Goal: Information Seeking & Learning: Learn about a topic

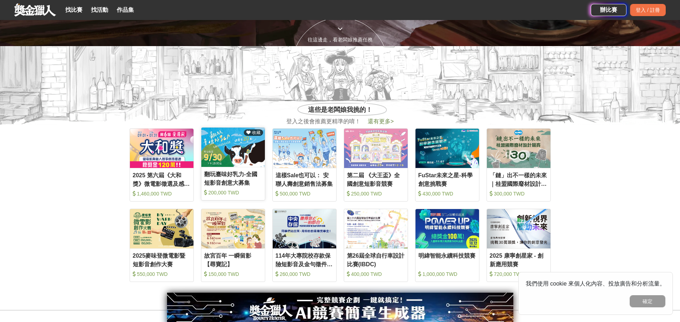
scroll to position [286, 0]
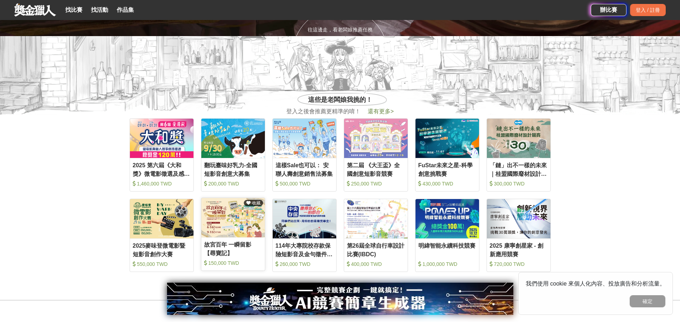
click at [257, 229] on img at bounding box center [233, 217] width 64 height 39
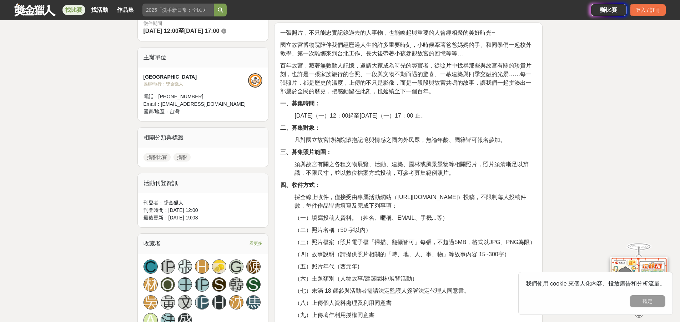
scroll to position [214, 0]
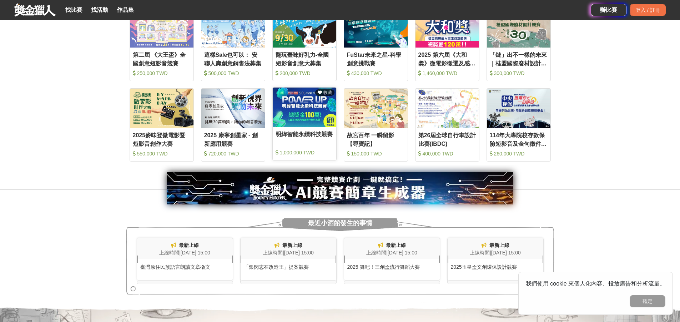
scroll to position [357, 0]
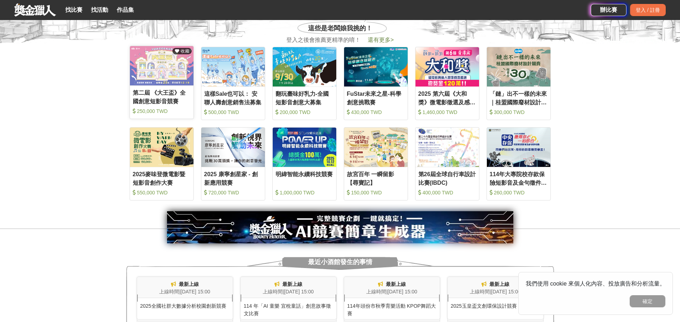
click at [156, 58] on img at bounding box center [162, 65] width 64 height 39
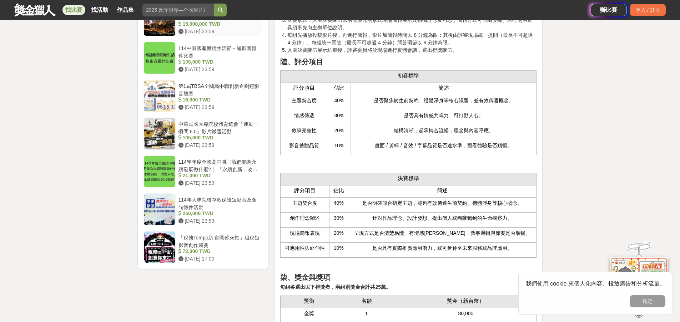
scroll to position [1107, 0]
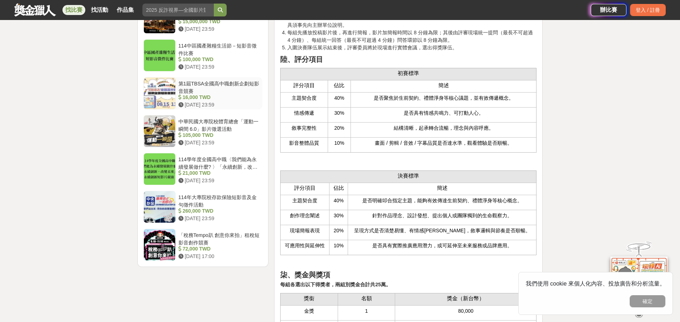
click at [222, 82] on div "第1屆TBSA全國高中職創新企劃短影音競賽" at bounding box center [219, 87] width 81 height 14
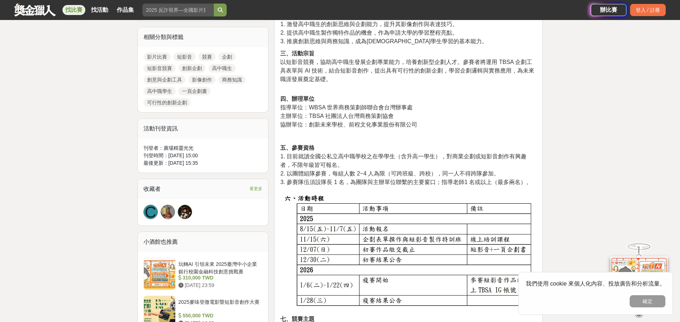
scroll to position [532, 0]
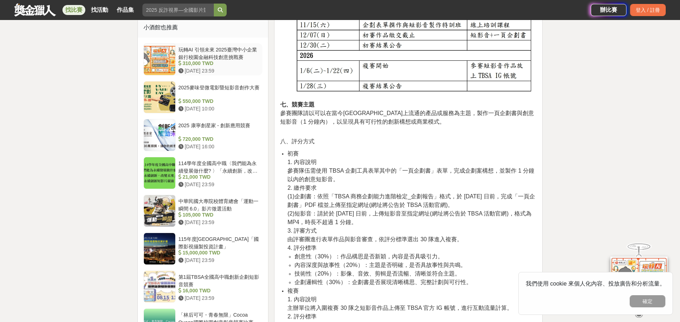
click at [232, 57] on div "玩轉AI 引領未來 2025臺灣中小企業銀行校園金融科技創意挑戰賽" at bounding box center [219, 53] width 81 height 14
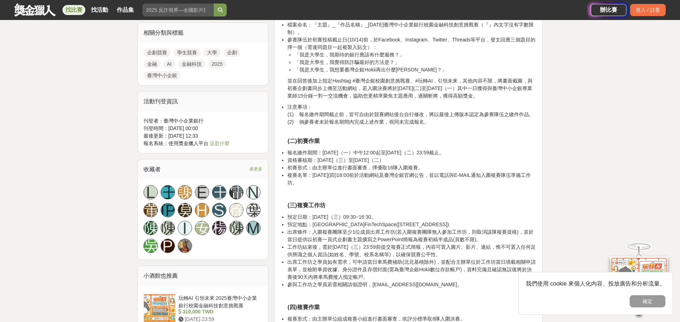
scroll to position [536, 0]
